Goal: Transaction & Acquisition: Obtain resource

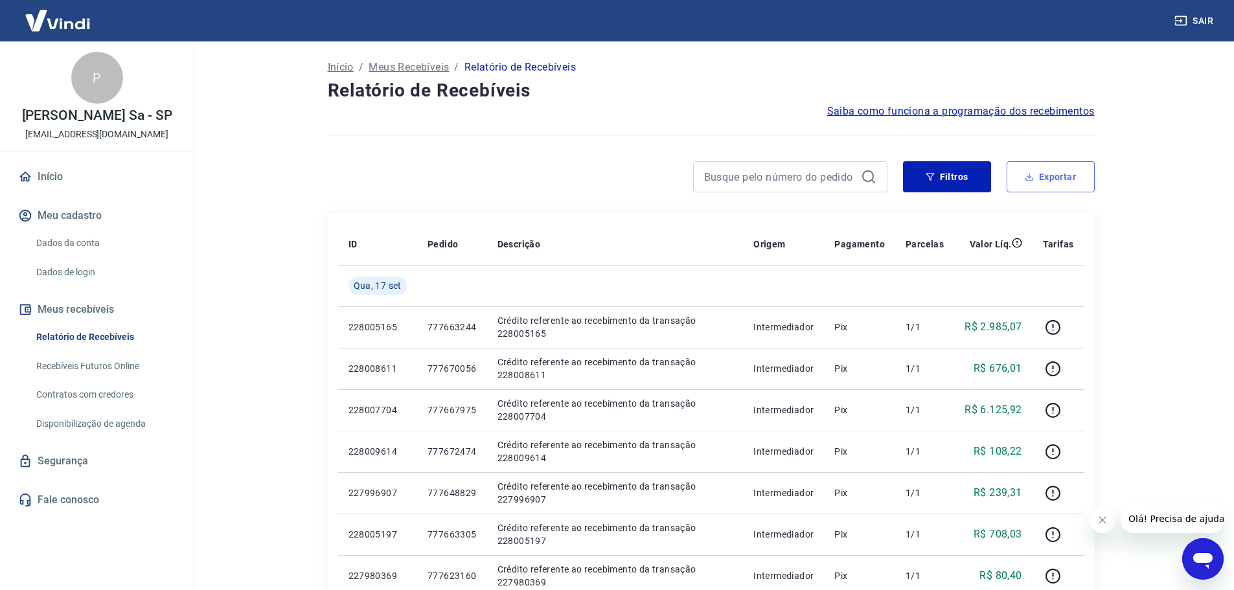
click at [1028, 183] on button "Exportar" at bounding box center [1050, 176] width 88 height 31
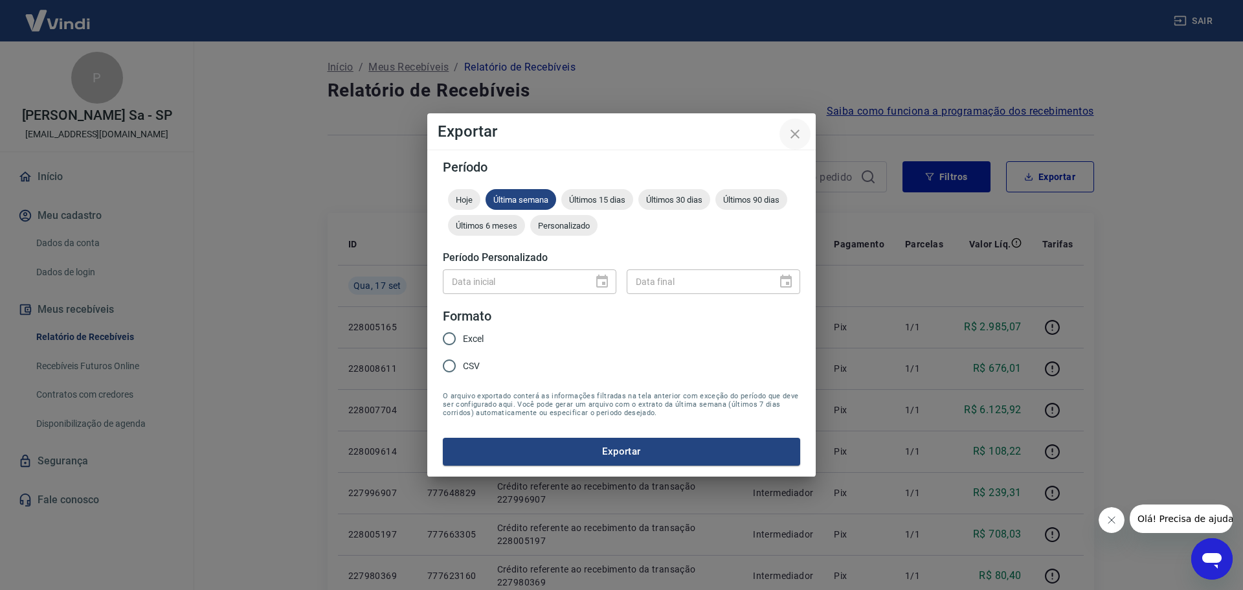
click at [795, 126] on icon "close" at bounding box center [796, 134] width 16 height 16
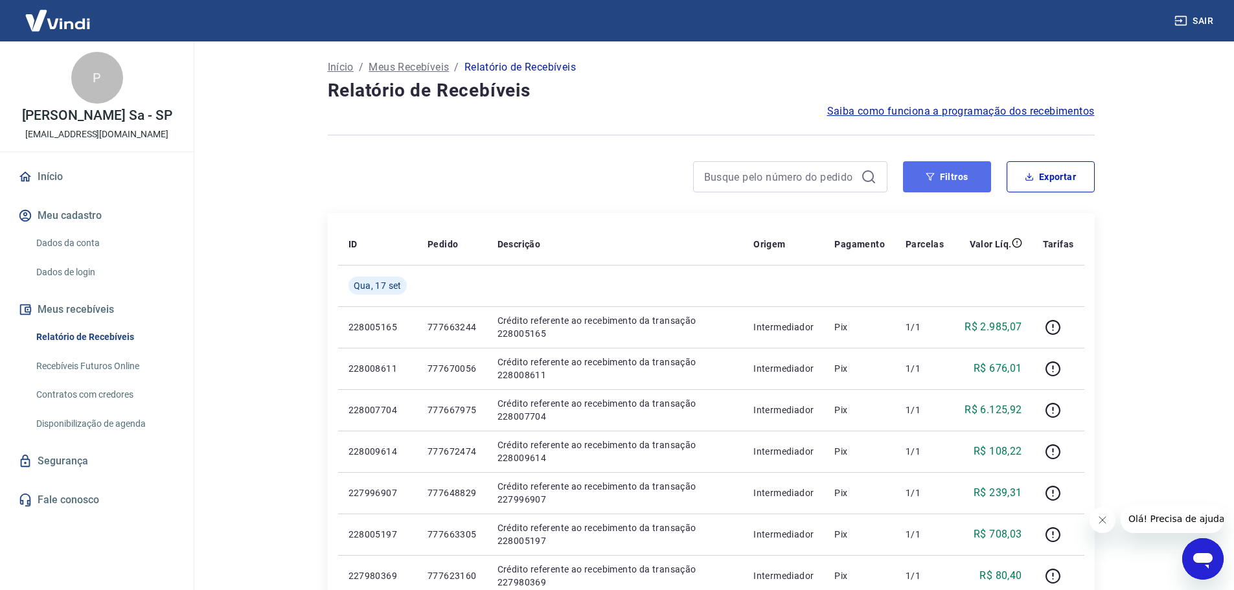
click at [958, 172] on button "Filtros" at bounding box center [947, 176] width 88 height 31
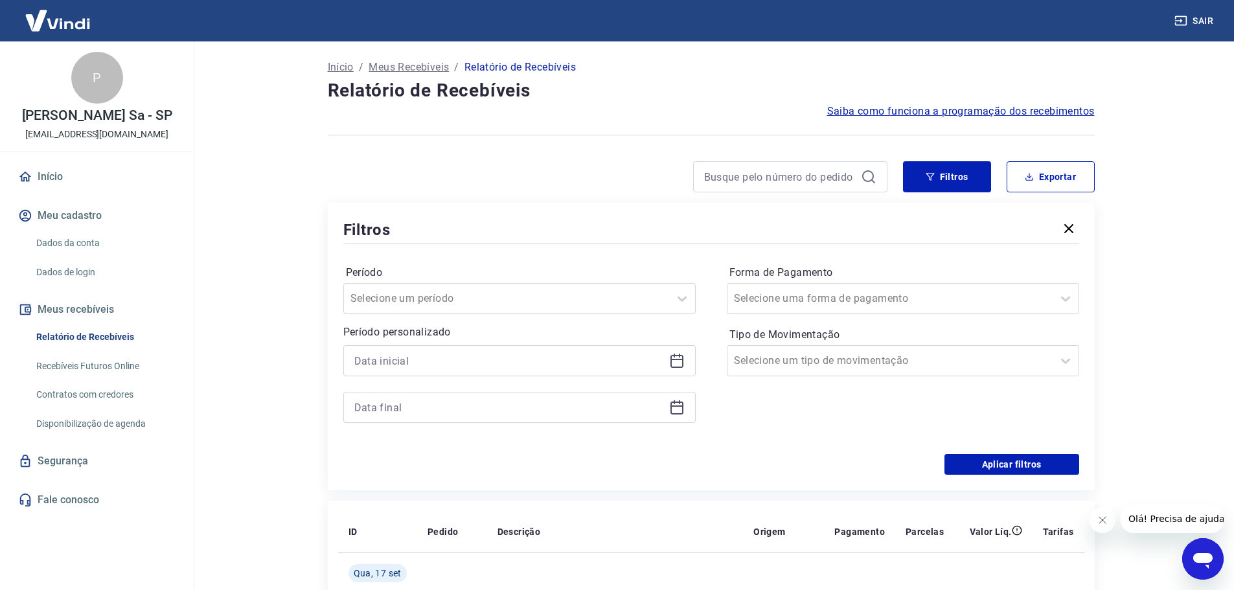
click at [665, 360] on div at bounding box center [519, 360] width 352 height 31
click at [675, 362] on icon at bounding box center [677, 361] width 16 height 16
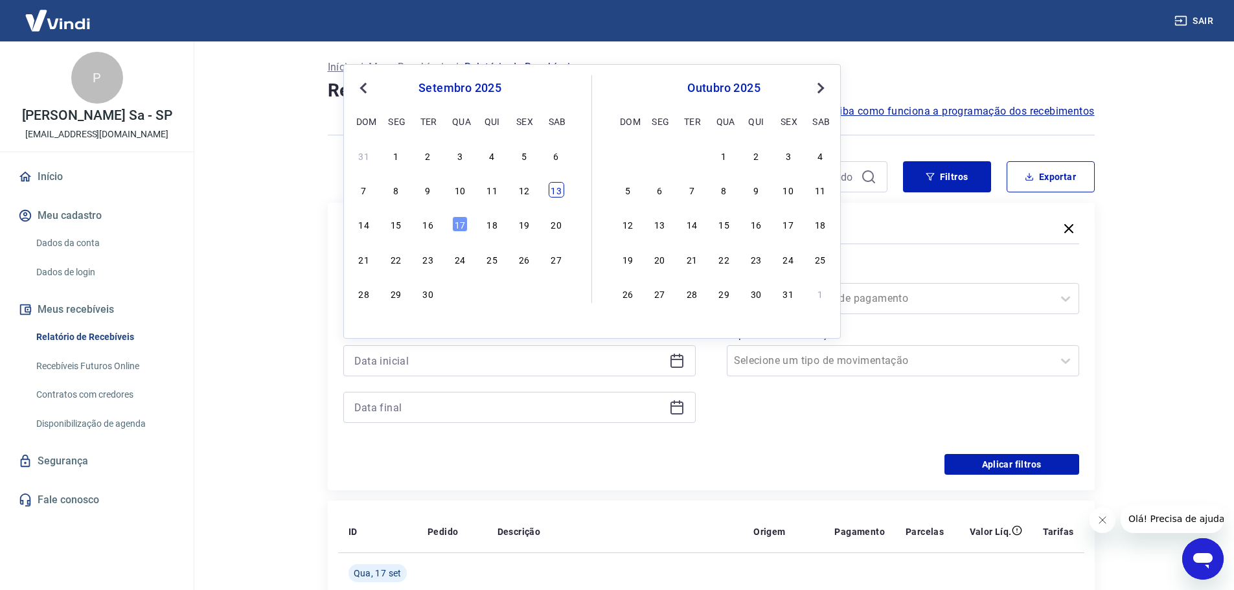
click at [556, 192] on div "13" at bounding box center [557, 190] width 16 height 16
type input "[DATE]"
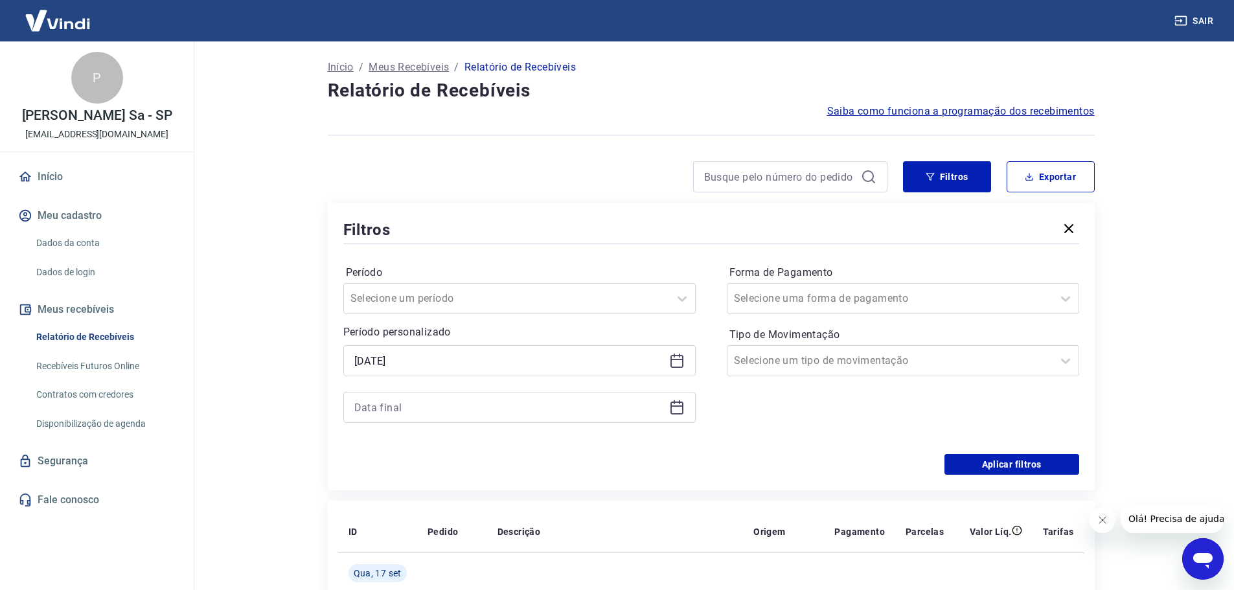
click at [675, 406] on icon at bounding box center [677, 408] width 16 height 16
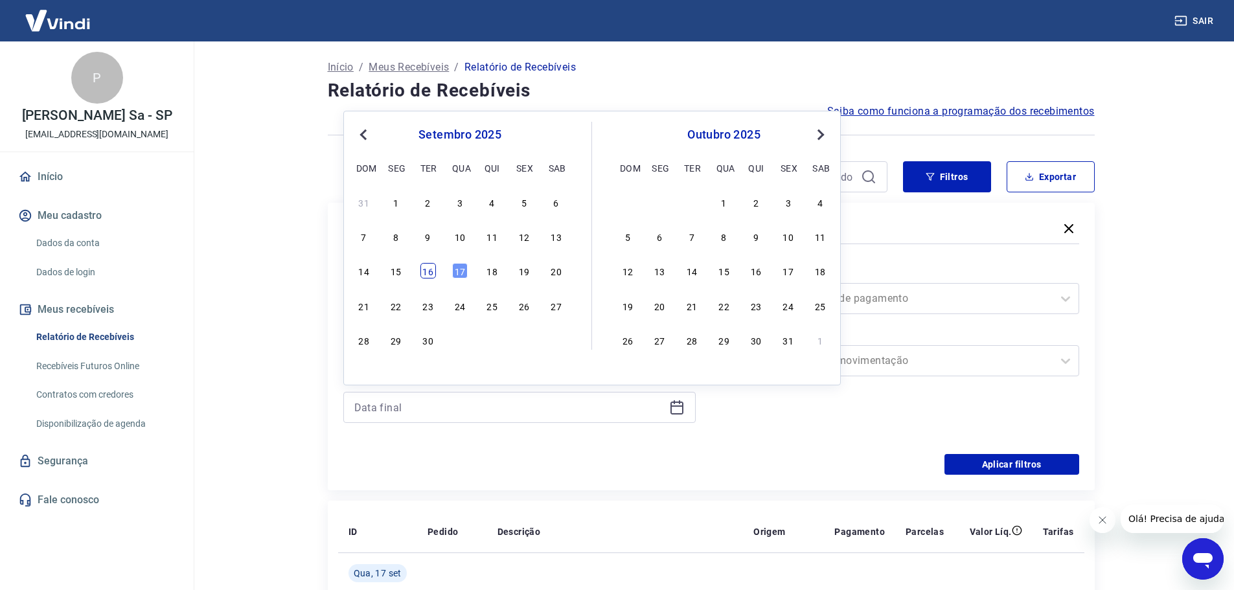
click at [428, 273] on div "16" at bounding box center [428, 271] width 16 height 16
type input "[DATE]"
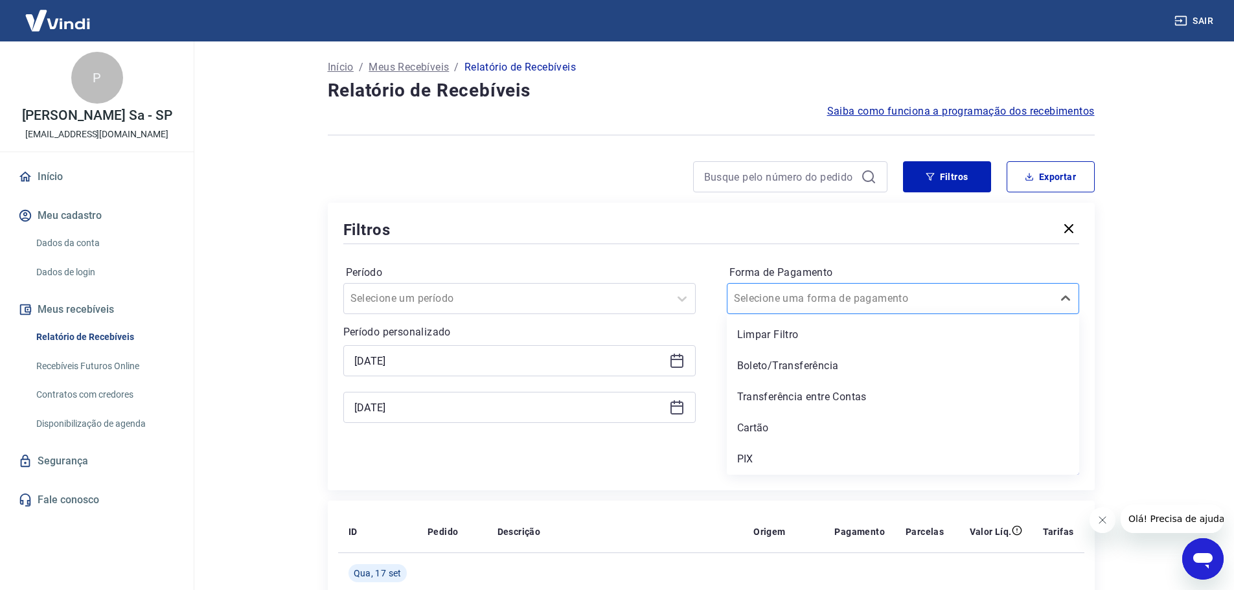
click at [881, 293] on div at bounding box center [890, 298] width 312 height 18
click at [819, 419] on div "Cartão" at bounding box center [903, 428] width 352 height 26
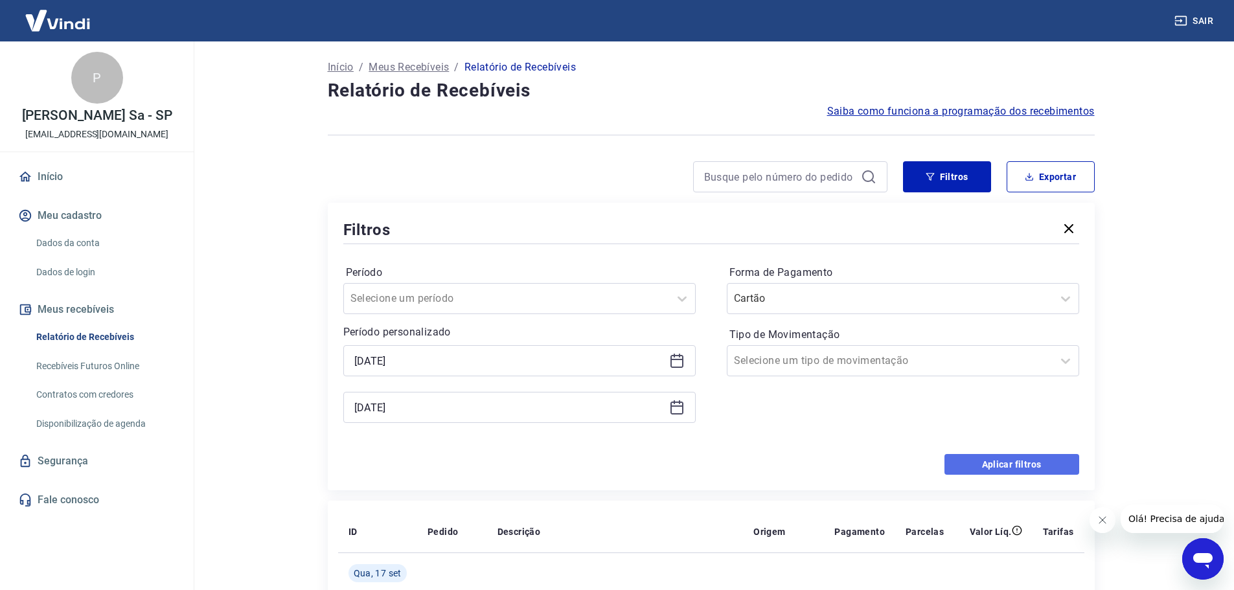
click at [1002, 462] on button "Aplicar filtros" at bounding box center [1011, 464] width 135 height 21
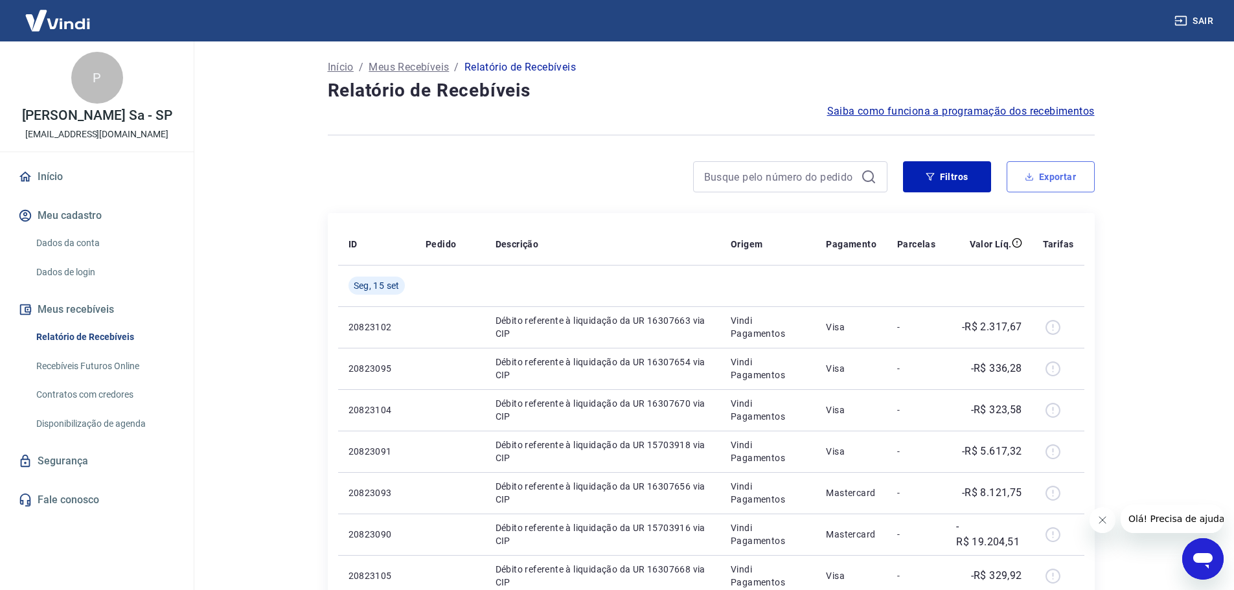
click at [1040, 176] on button "Exportar" at bounding box center [1050, 176] width 88 height 31
type input "[DATE]"
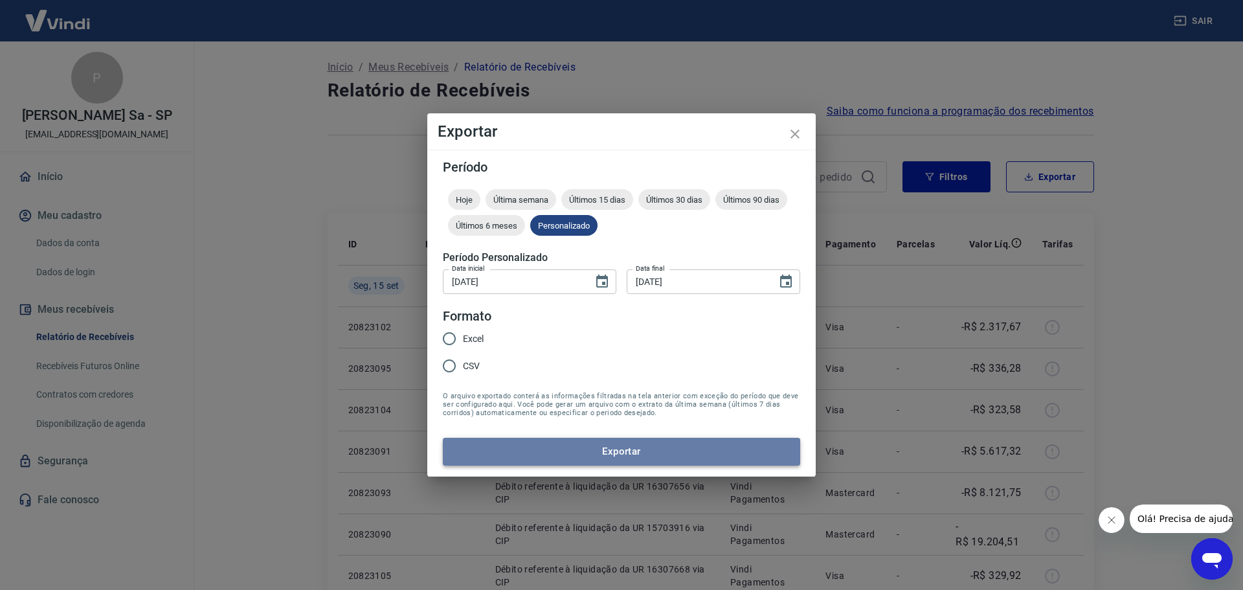
click at [734, 457] on button "Exportar" at bounding box center [621, 451] width 357 height 27
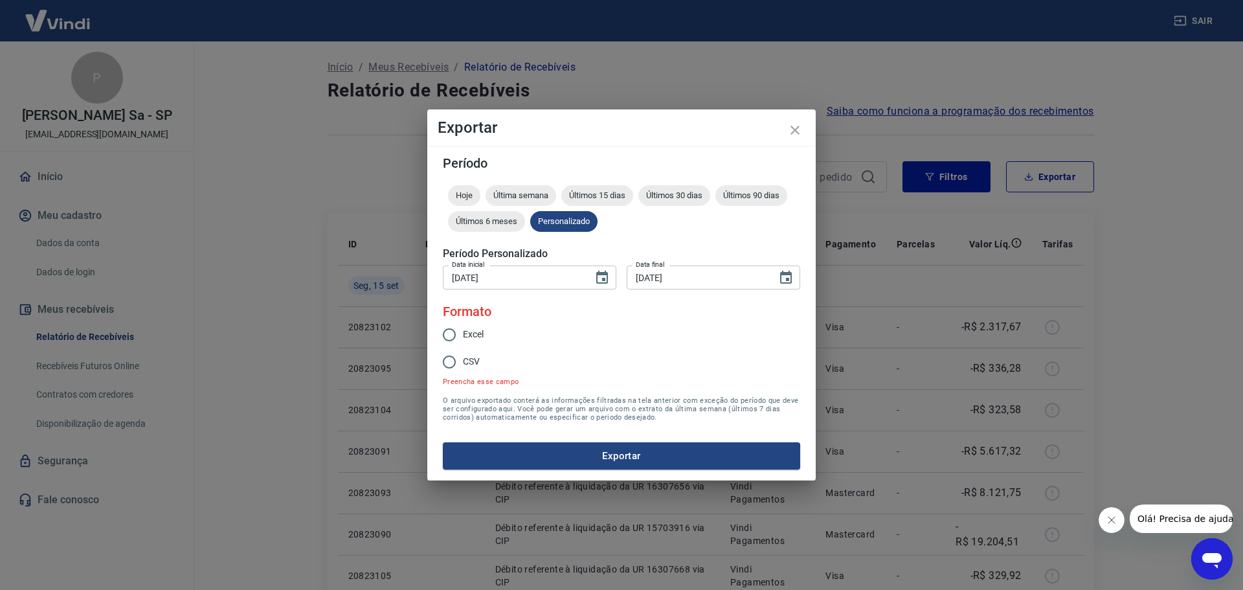
click at [480, 339] on span "Excel" at bounding box center [473, 335] width 21 height 14
click at [463, 339] on input "Excel" at bounding box center [449, 334] width 27 height 27
radio input "true"
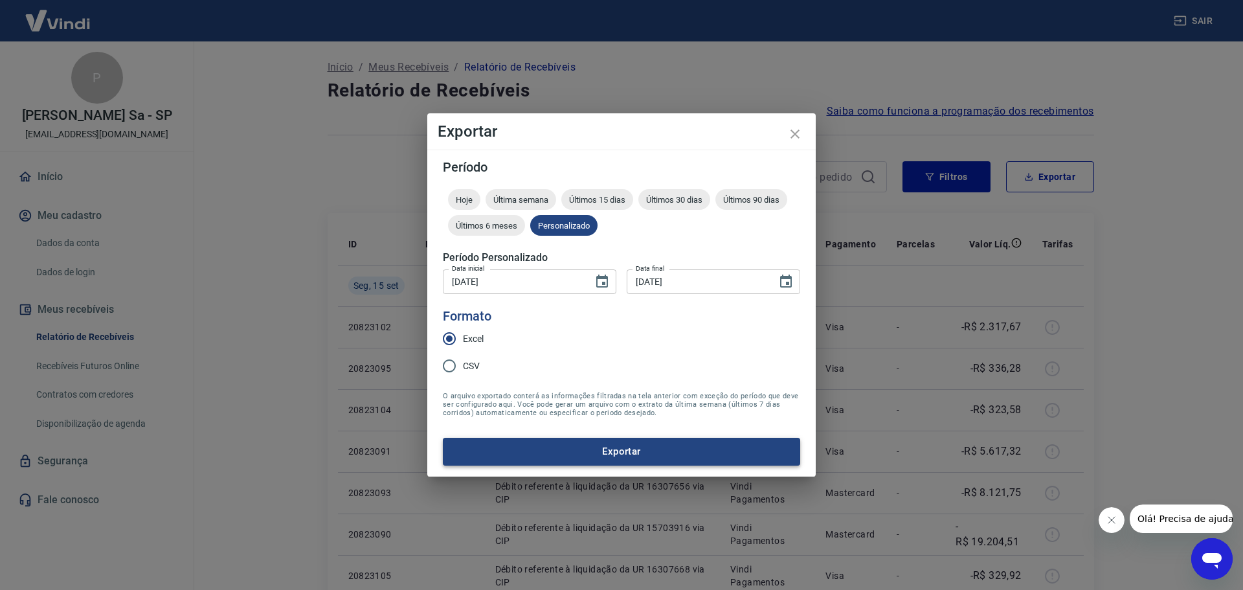
click at [558, 459] on button "Exportar" at bounding box center [621, 451] width 357 height 27
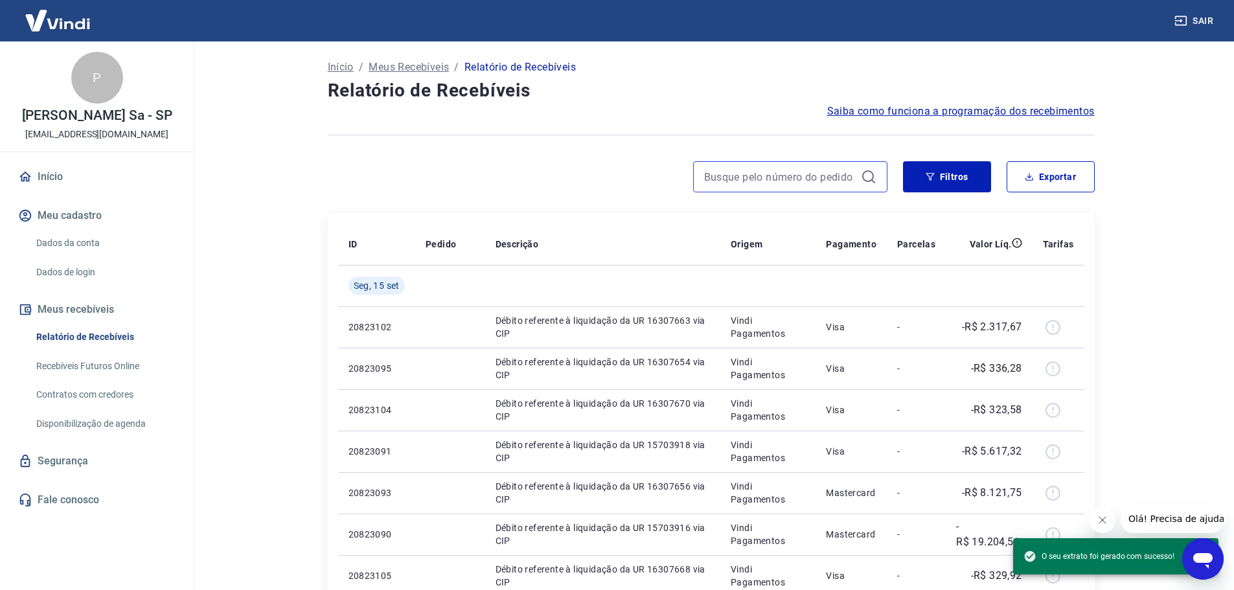
click at [818, 179] on input at bounding box center [780, 176] width 152 height 19
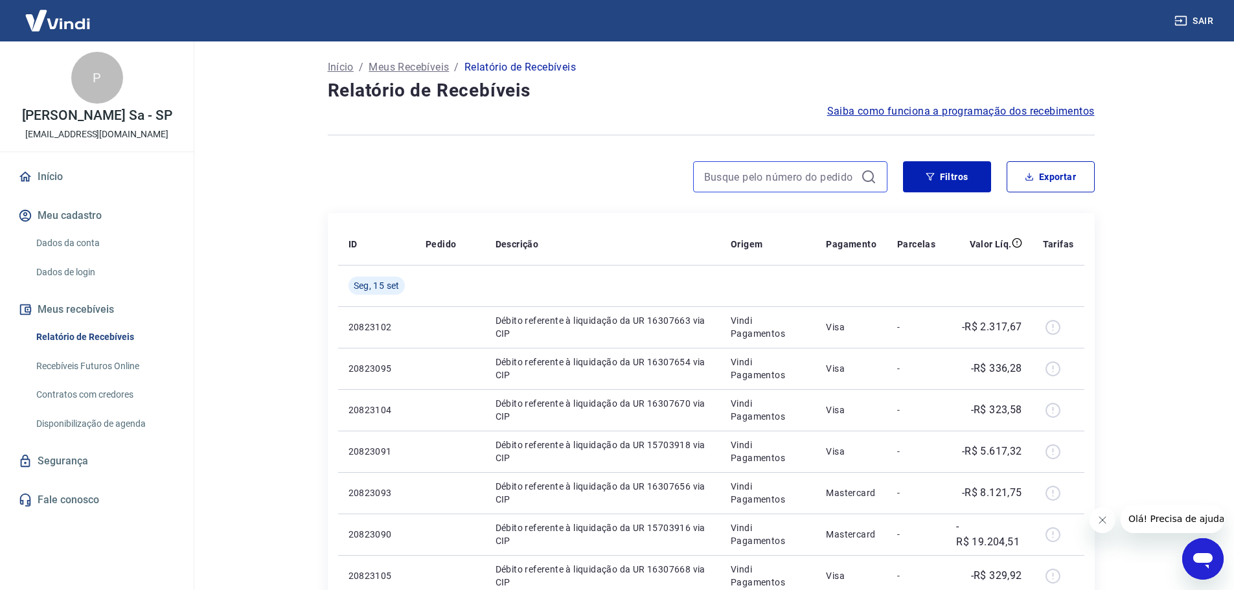
paste input "15.948,77"
type input "15.948,77"
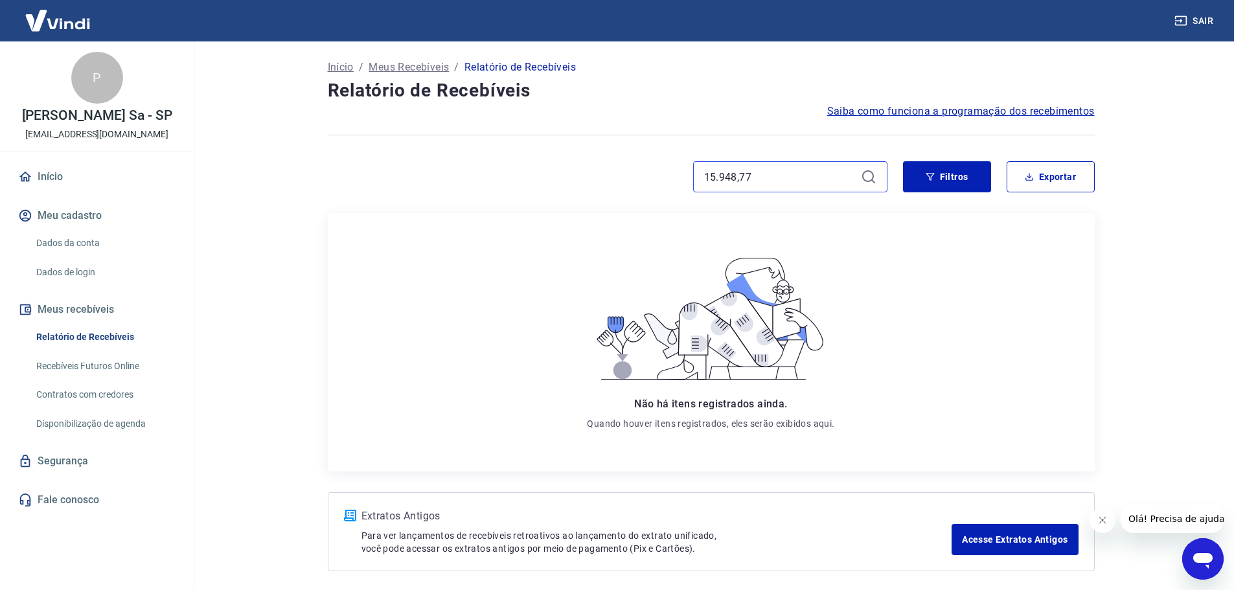
drag, startPoint x: 776, startPoint y: 176, endPoint x: 653, endPoint y: 192, distance: 123.5
click at [653, 192] on div "15.948,77" at bounding box center [608, 176] width 560 height 31
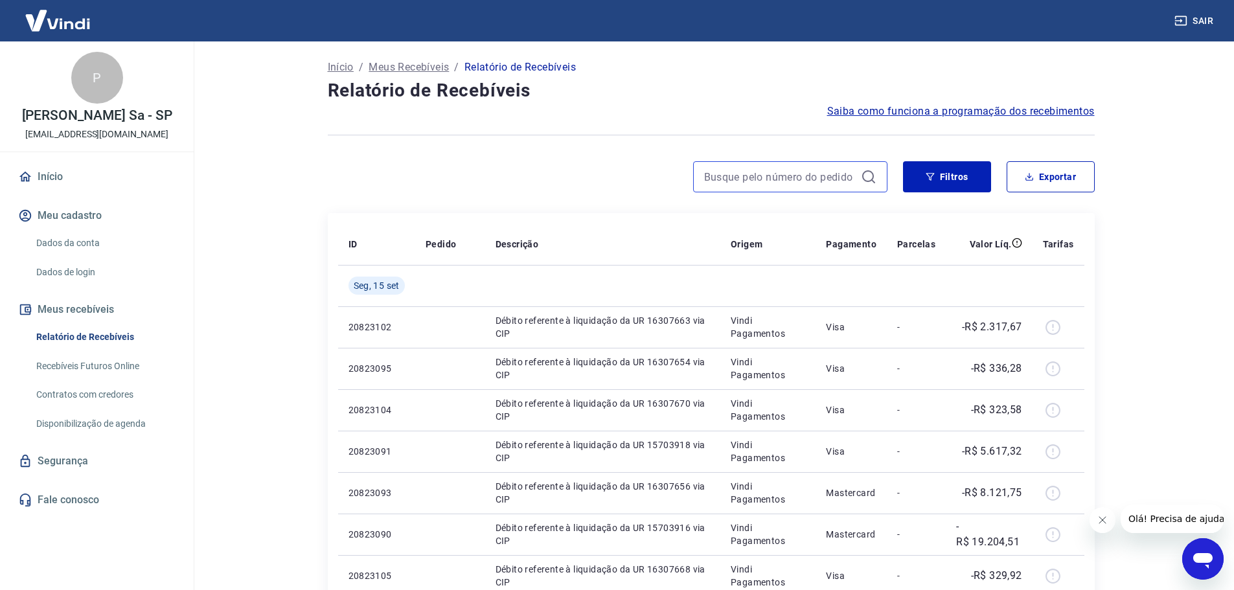
click at [751, 180] on input at bounding box center [780, 176] width 152 height 19
paste input "227212461"
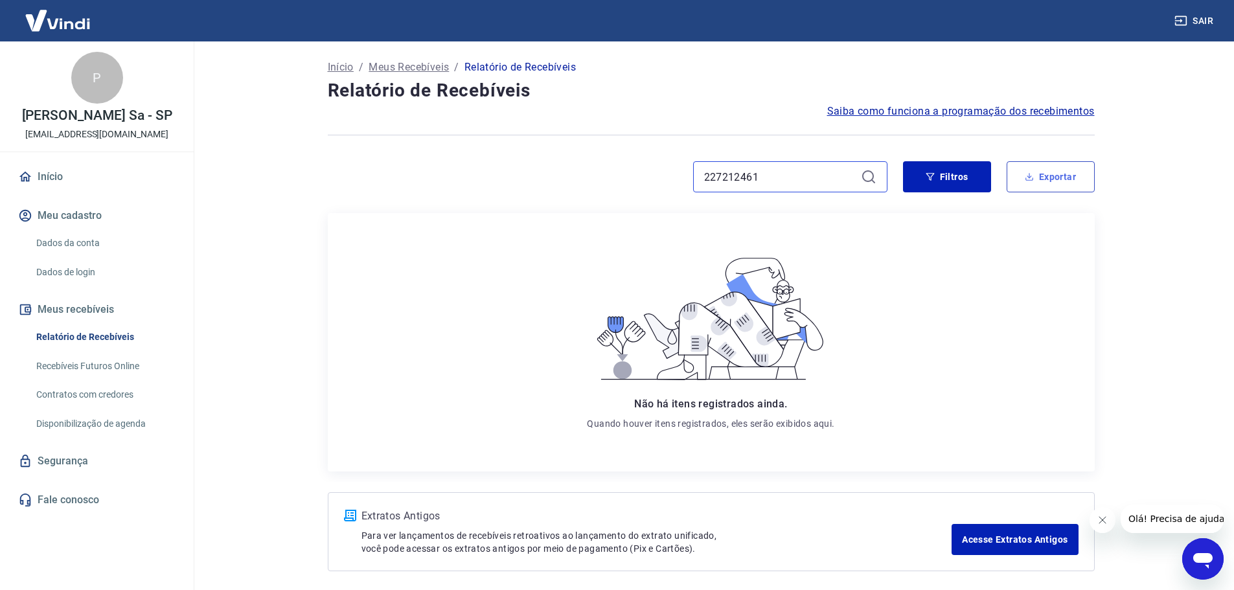
type input "227212461"
click at [1008, 181] on button "Exportar" at bounding box center [1050, 176] width 88 height 31
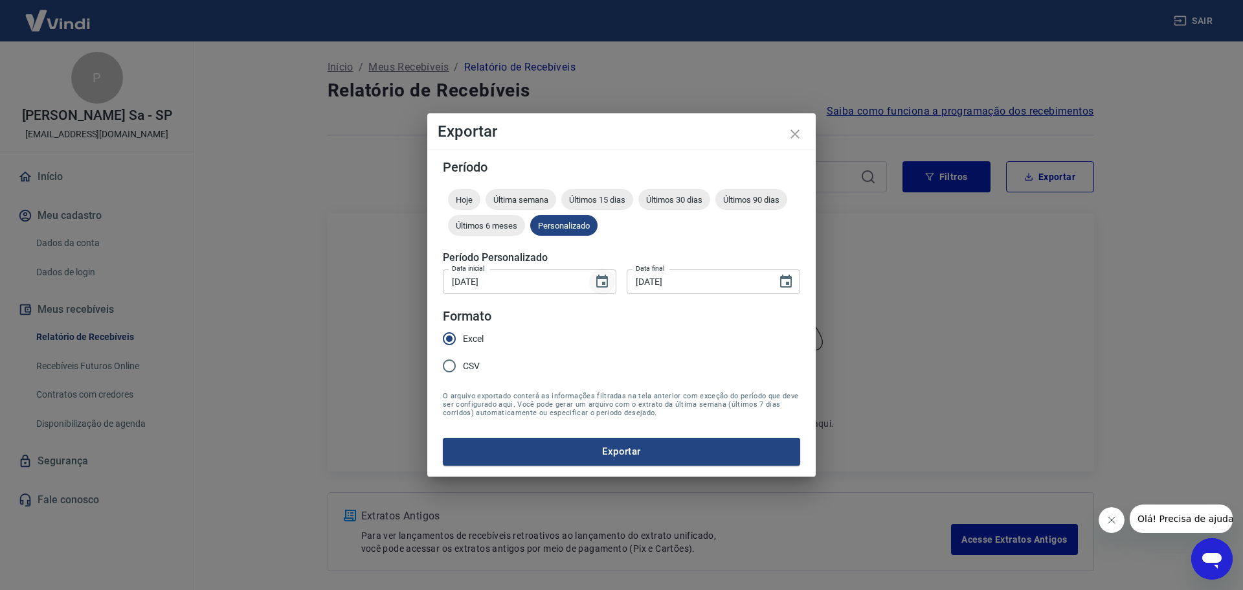
click at [596, 286] on icon "Choose date, selected date is 13 de set de 2025" at bounding box center [603, 282] width 16 height 16
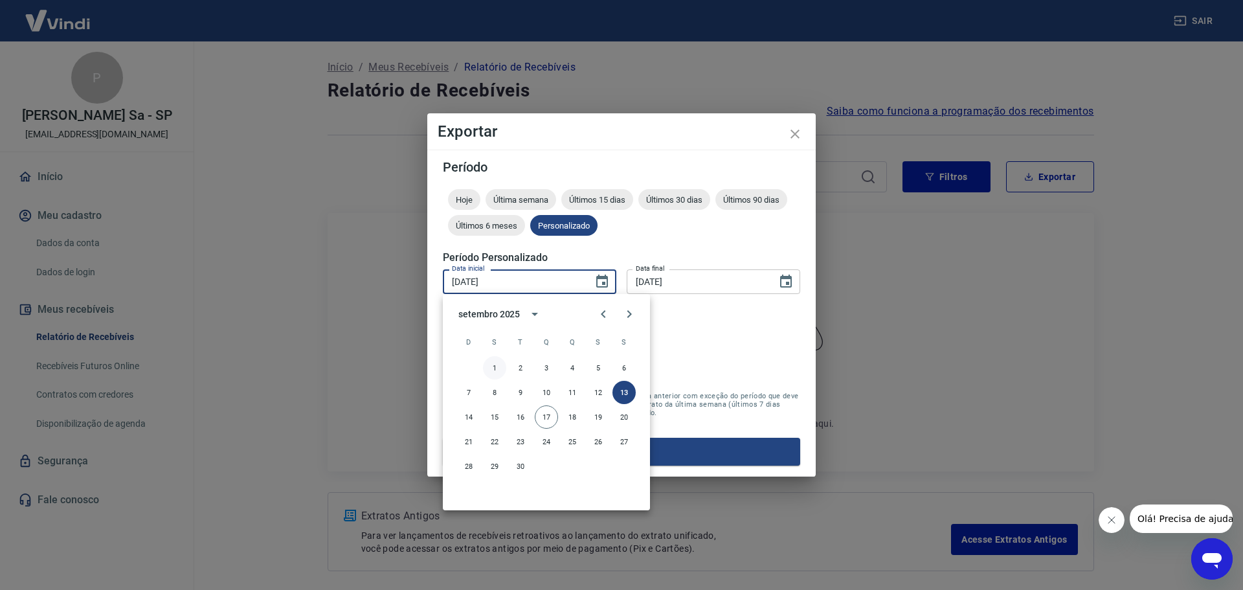
click at [495, 361] on button "1" at bounding box center [494, 367] width 23 height 23
type input "[DATE]"
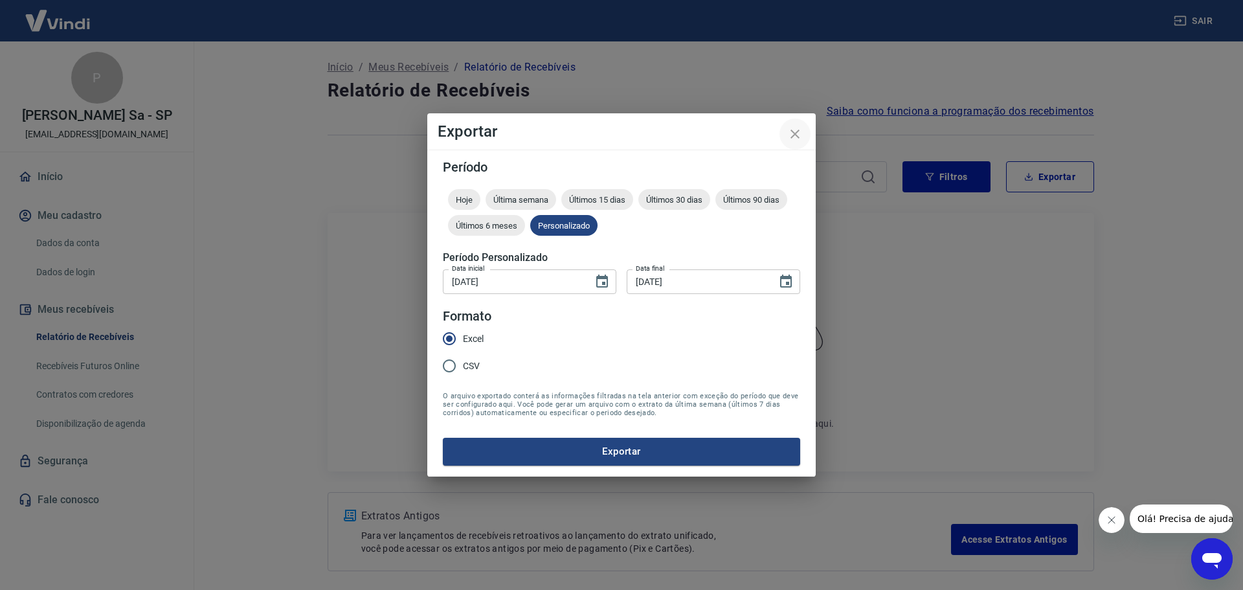
click at [791, 136] on icon "close" at bounding box center [796, 134] width 16 height 16
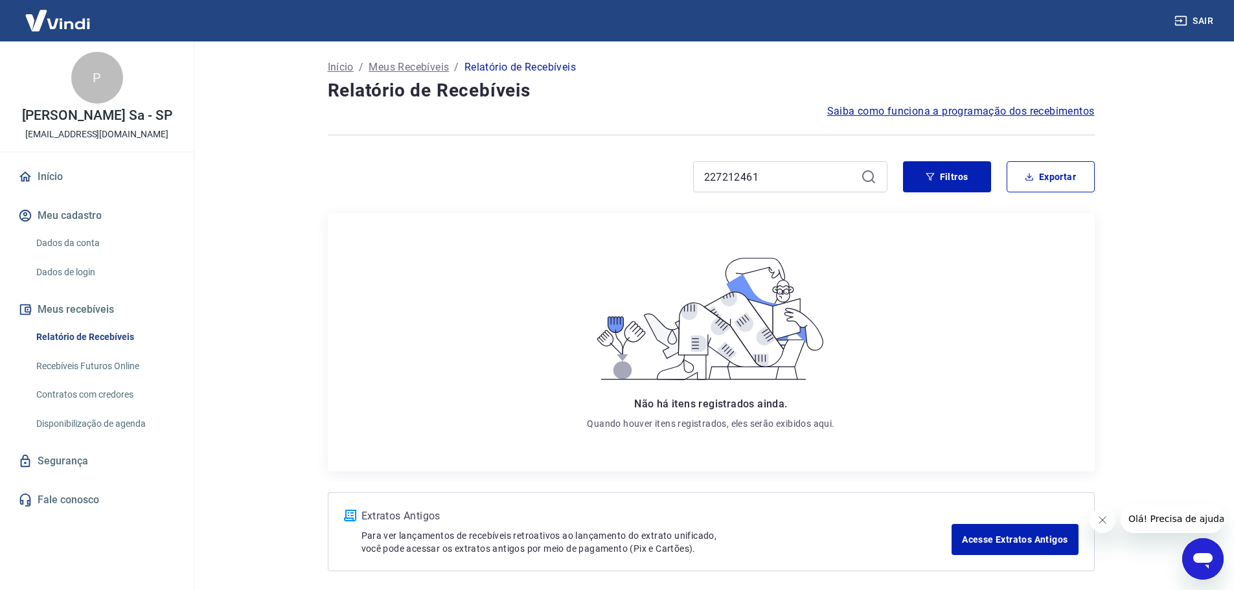
click at [868, 181] on icon at bounding box center [869, 177] width 16 height 16
click at [922, 174] on button "Filtros" at bounding box center [947, 176] width 88 height 31
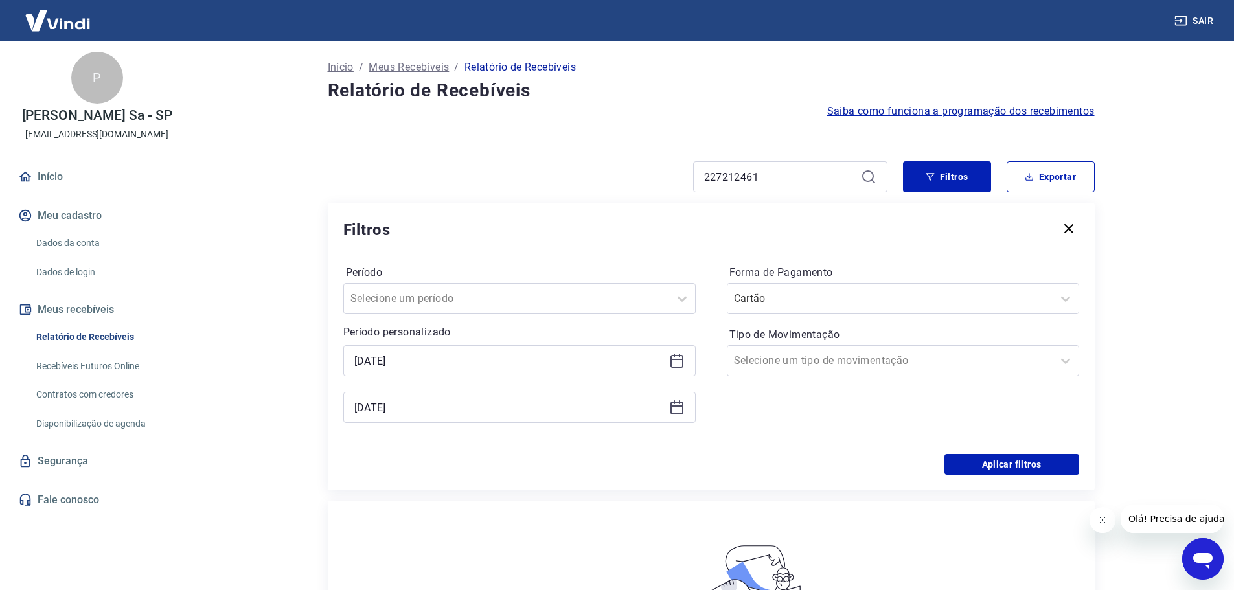
click at [681, 363] on icon at bounding box center [677, 361] width 16 height 16
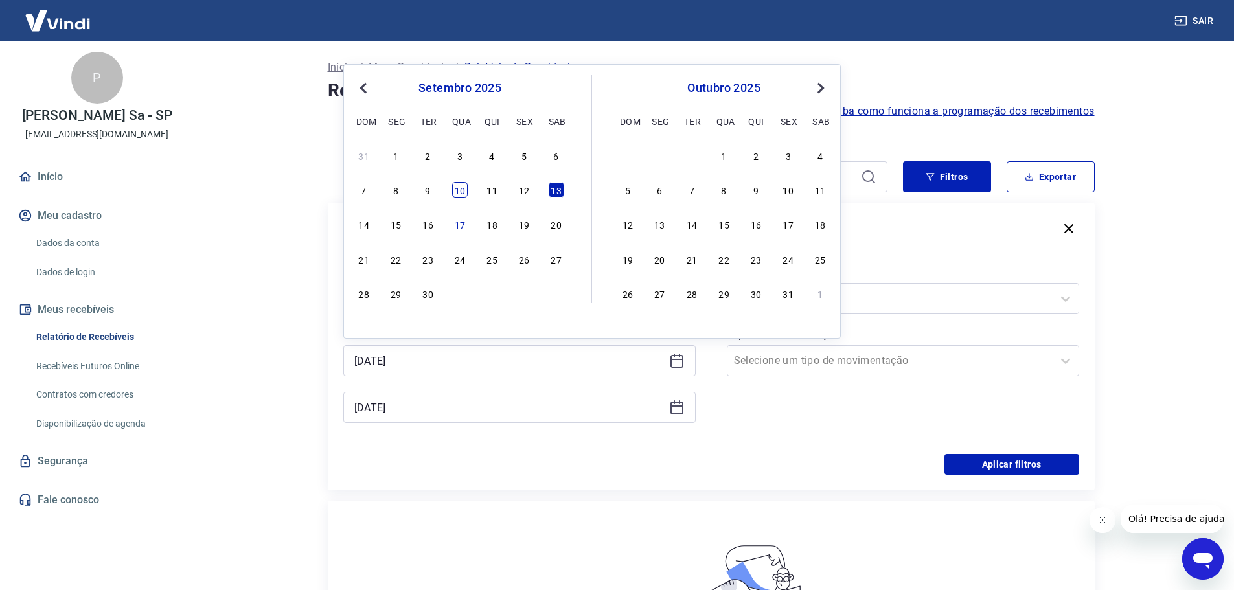
click at [459, 192] on div "10" at bounding box center [460, 190] width 16 height 16
type input "[DATE]"
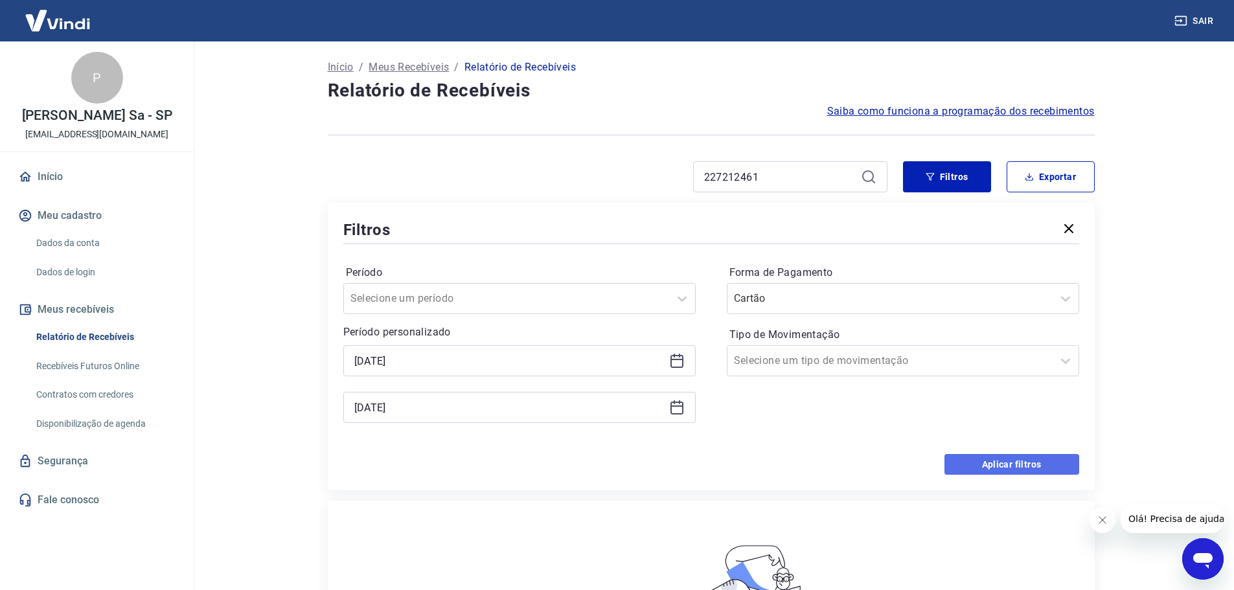
click at [973, 460] on button "Aplicar filtros" at bounding box center [1011, 464] width 135 height 21
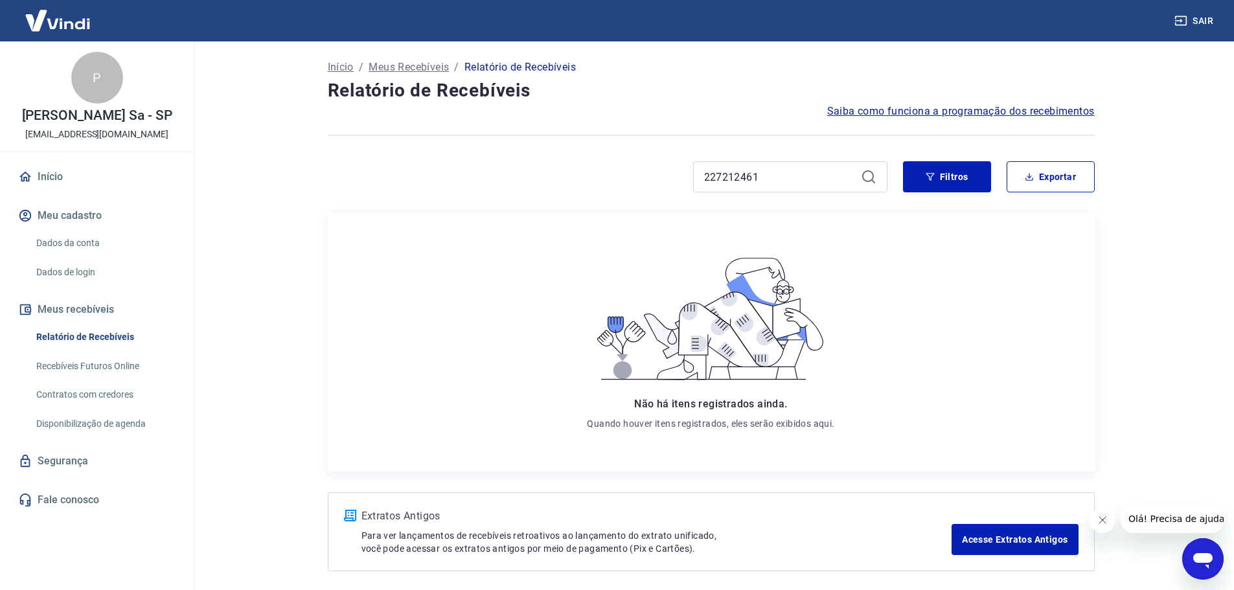
click at [861, 179] on icon at bounding box center [869, 177] width 16 height 16
click at [868, 175] on icon at bounding box center [869, 177] width 16 height 16
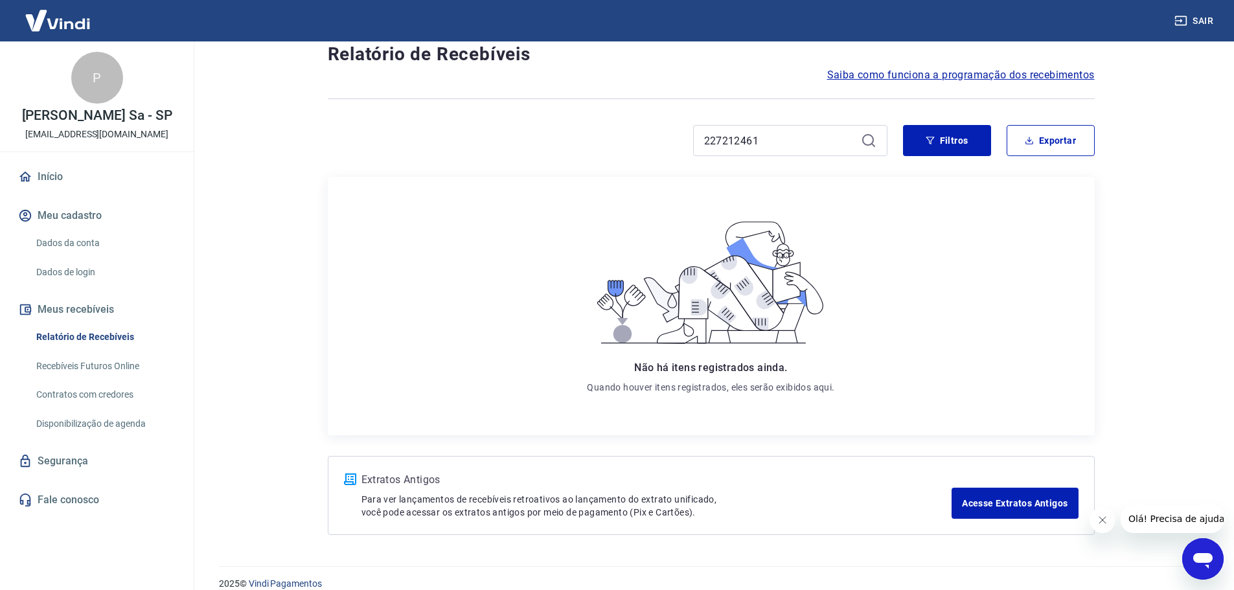
scroll to position [53, 0]
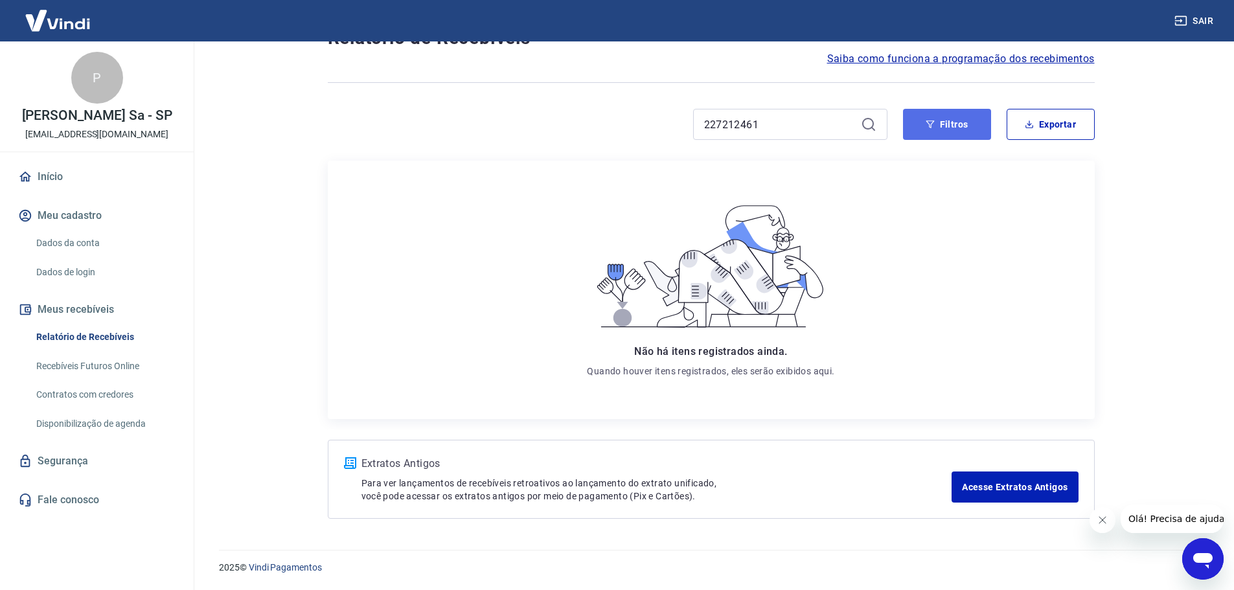
click at [943, 126] on button "Filtros" at bounding box center [947, 124] width 88 height 31
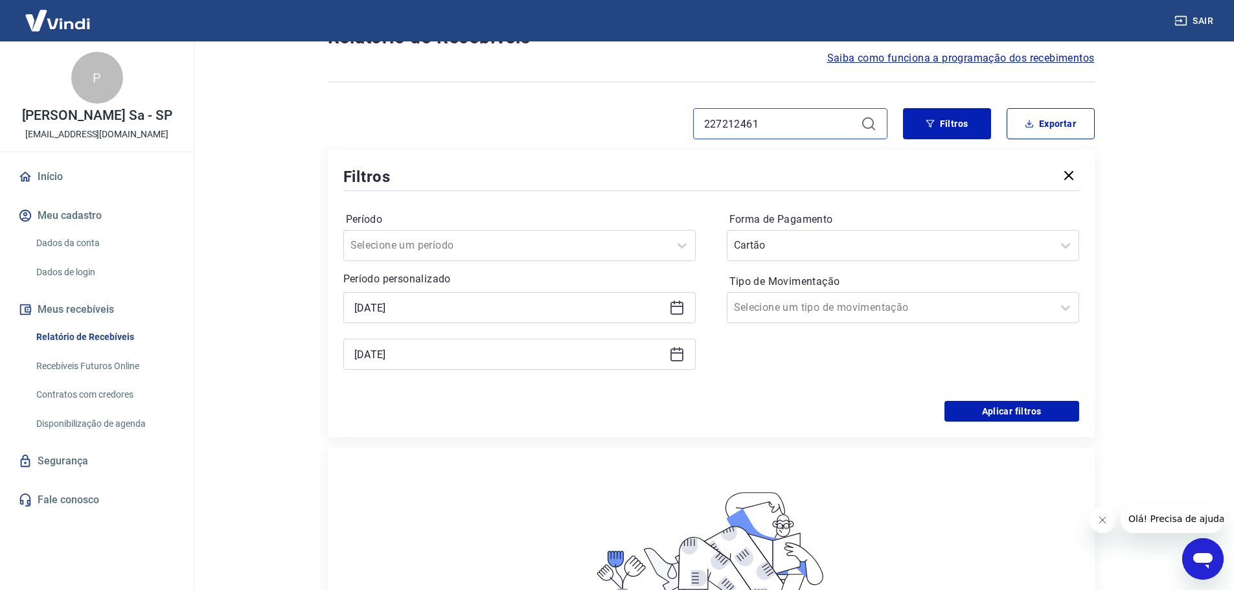
drag, startPoint x: 770, startPoint y: 121, endPoint x: 522, endPoint y: 131, distance: 248.3
click at [522, 131] on div "227212461" at bounding box center [608, 123] width 560 height 31
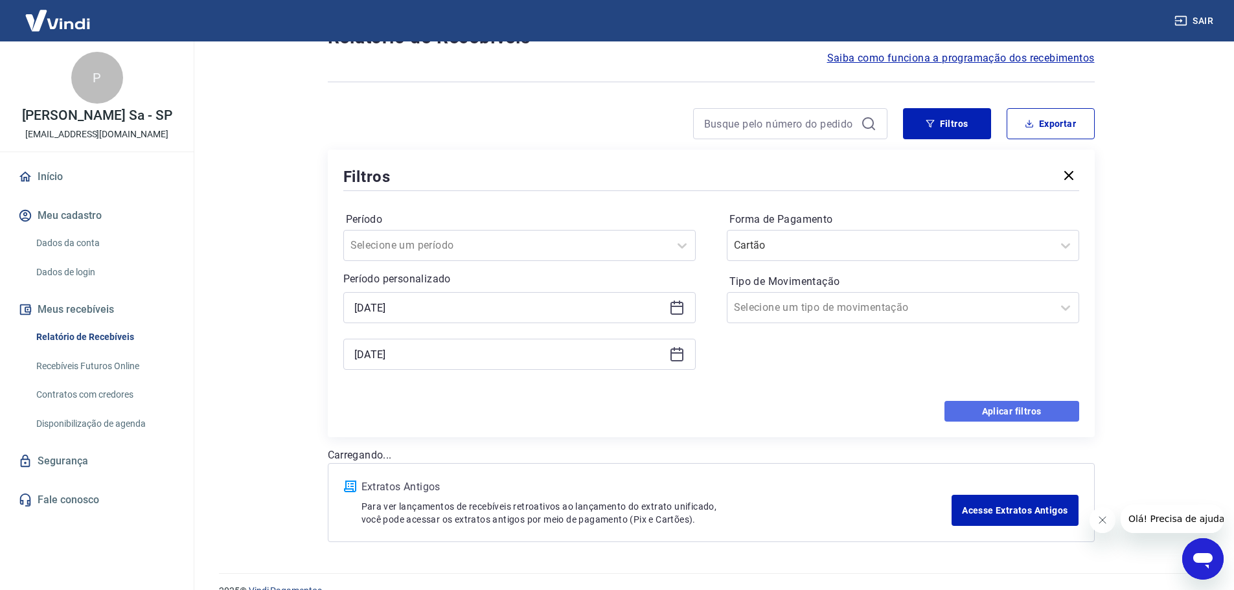
click at [974, 408] on button "Aplicar filtros" at bounding box center [1011, 411] width 135 height 21
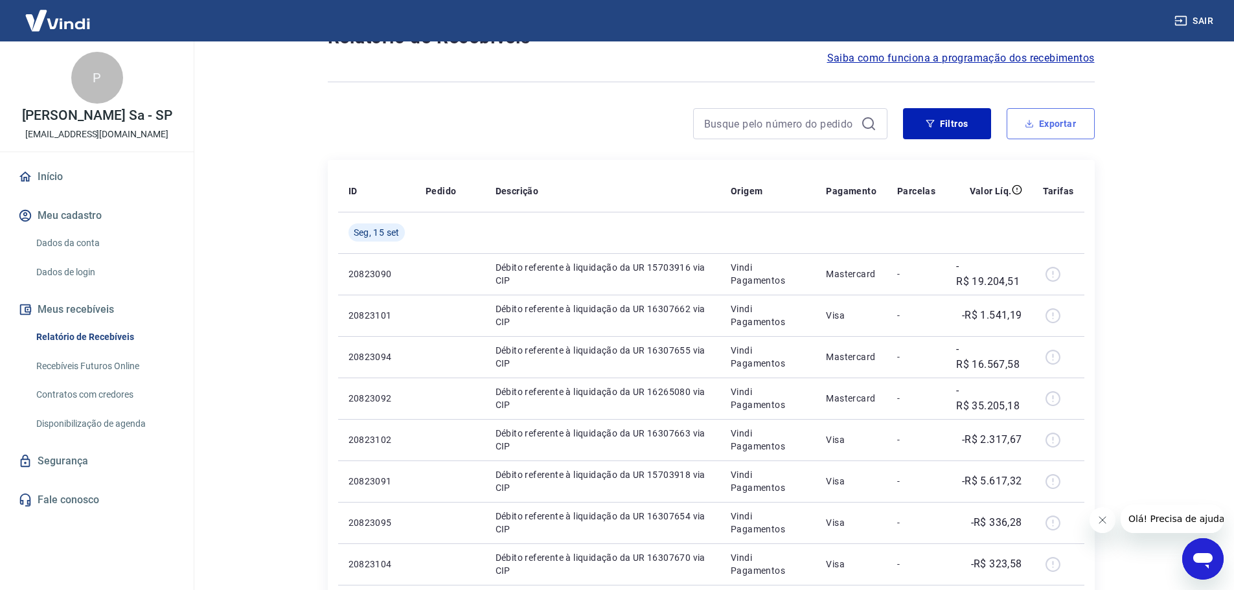
click at [1058, 131] on button "Exportar" at bounding box center [1050, 123] width 88 height 31
type input "[DATE]"
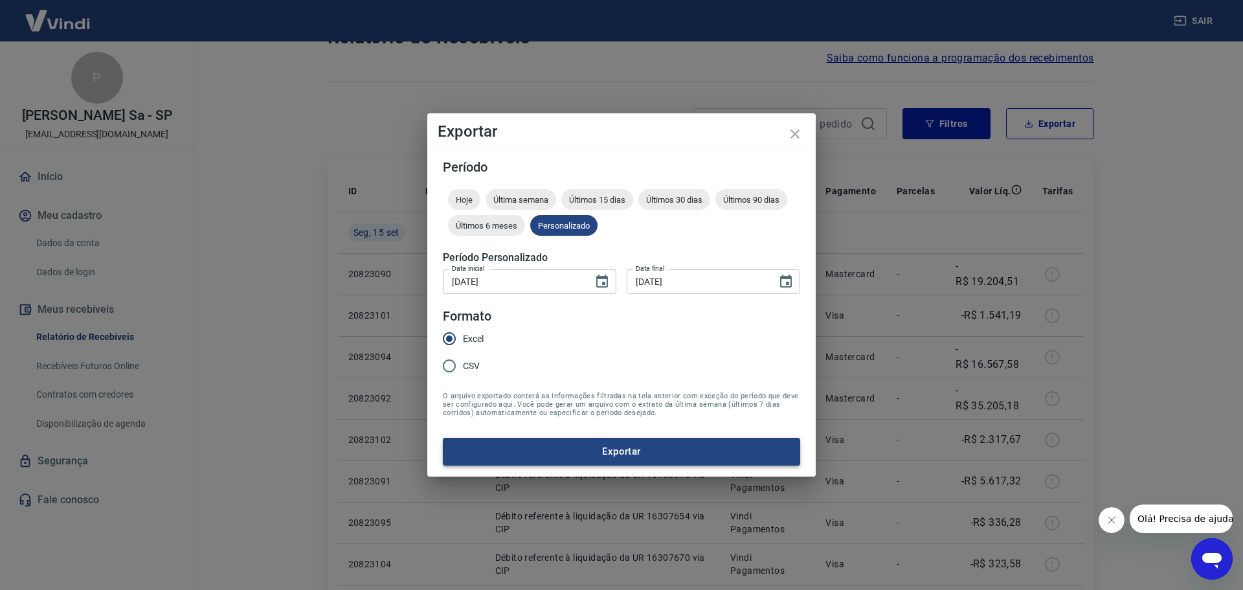
click at [690, 447] on button "Exportar" at bounding box center [621, 451] width 357 height 27
